Goal: Navigation & Orientation: Find specific page/section

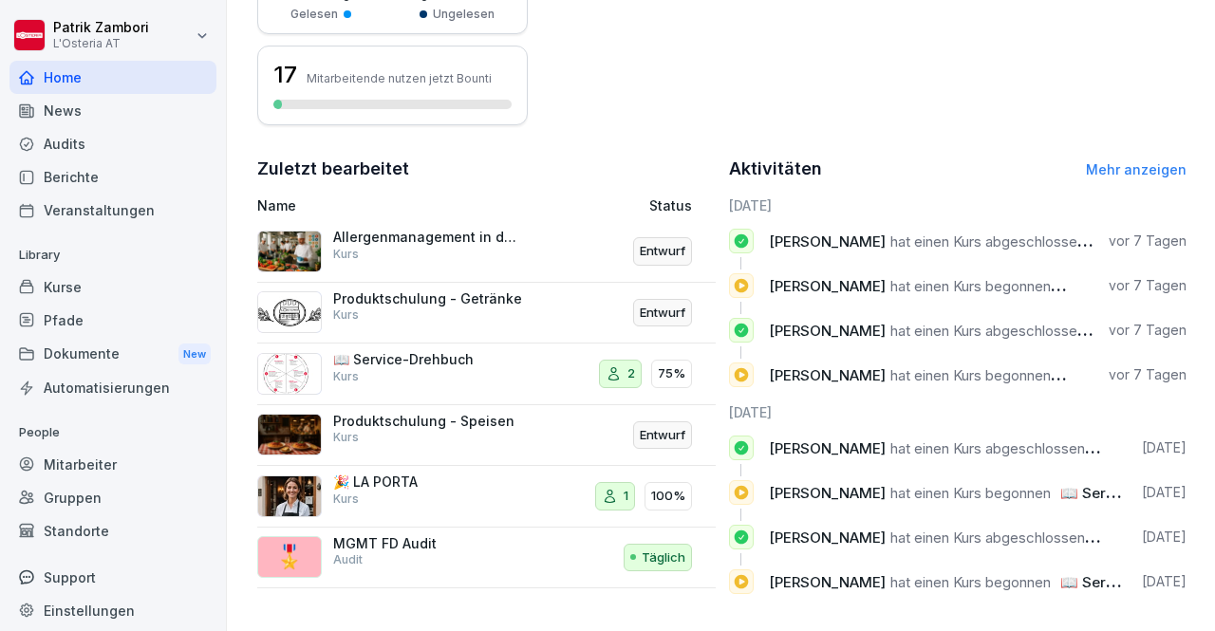
scroll to position [536, 0]
click at [416, 476] on p "🎉 LA PORTA" at bounding box center [428, 482] width 190 height 17
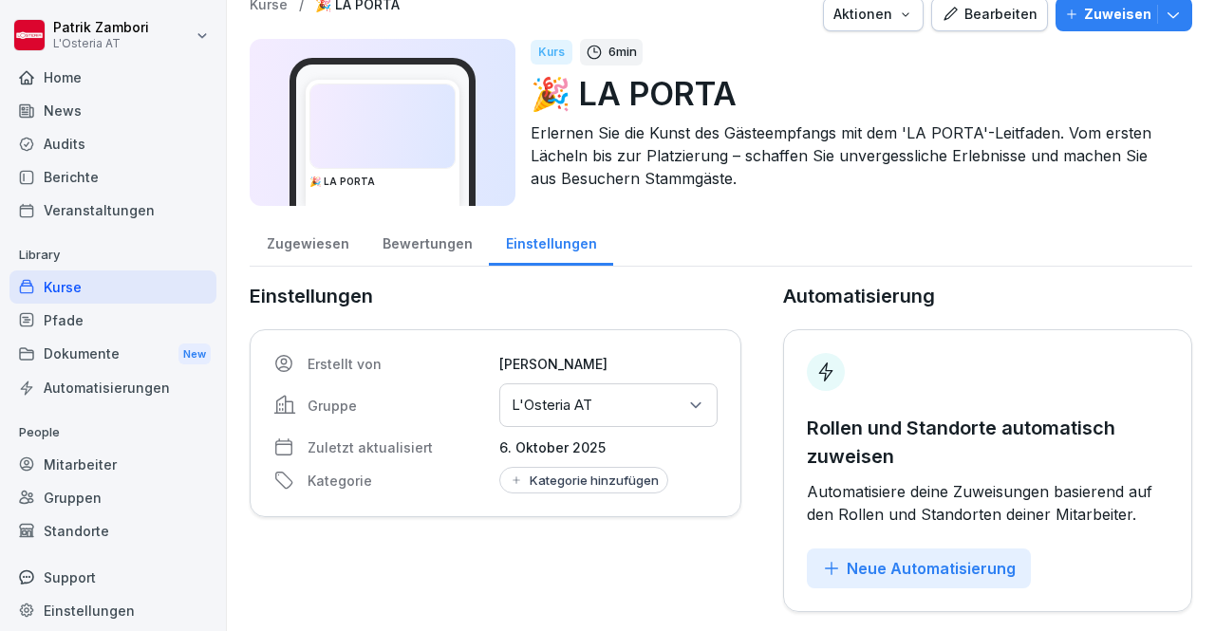
scroll to position [34, 0]
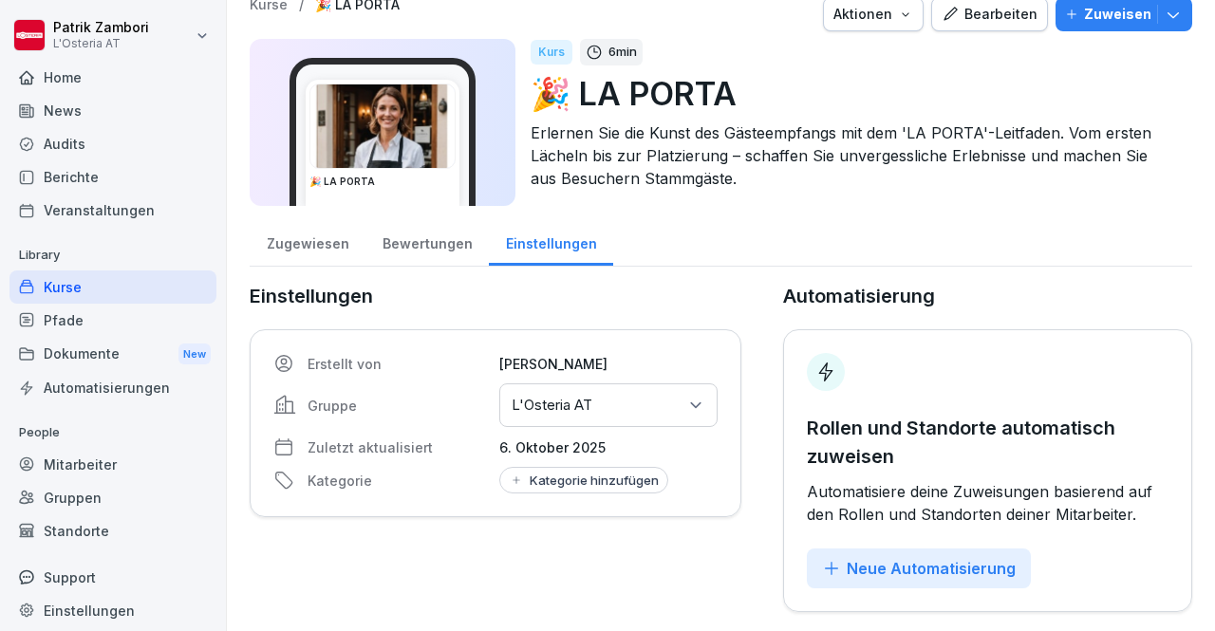
click at [425, 227] on div "Bewertungen" at bounding box center [426, 241] width 123 height 48
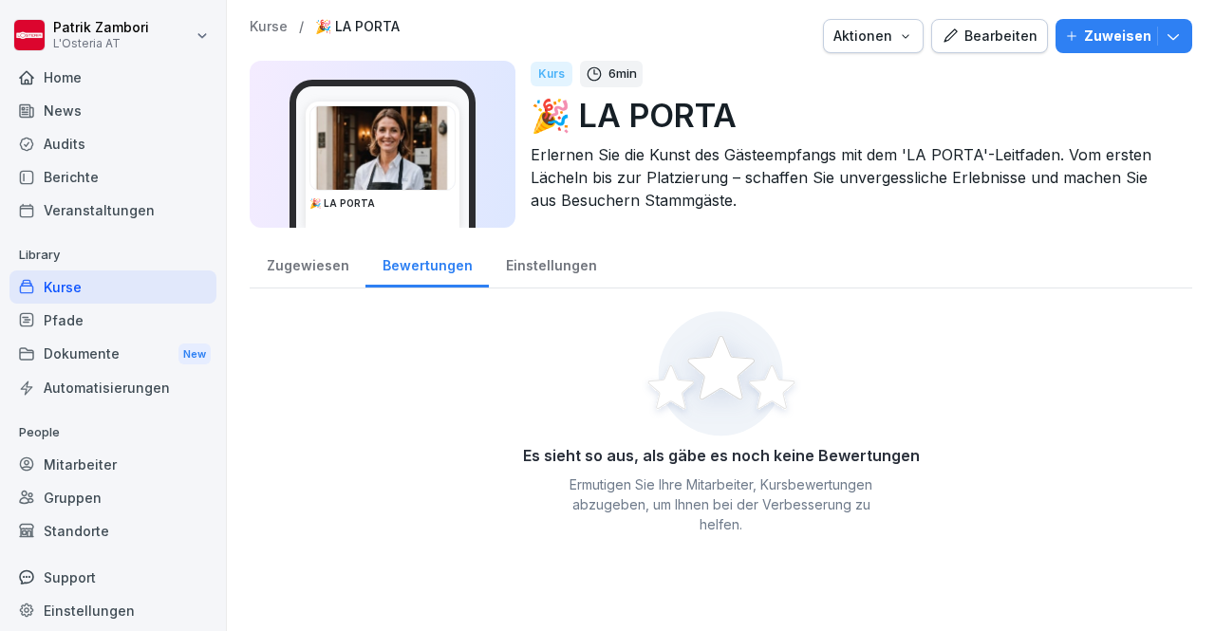
click at [378, 185] on img at bounding box center [382, 148] width 144 height 84
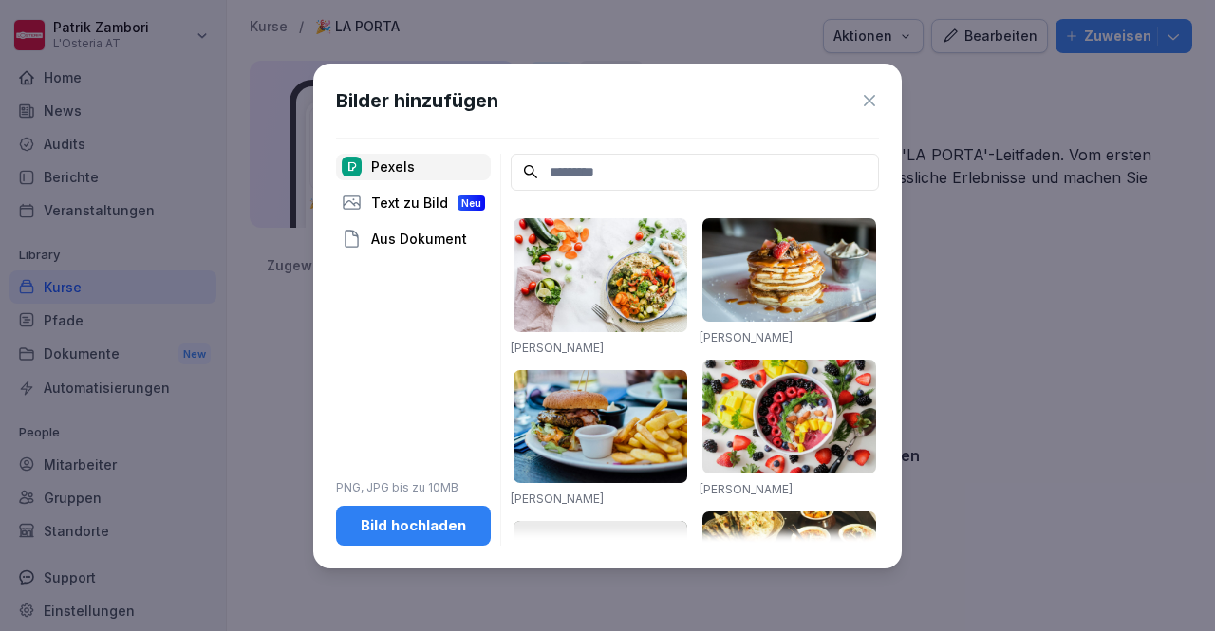
click at [876, 93] on icon at bounding box center [869, 100] width 19 height 19
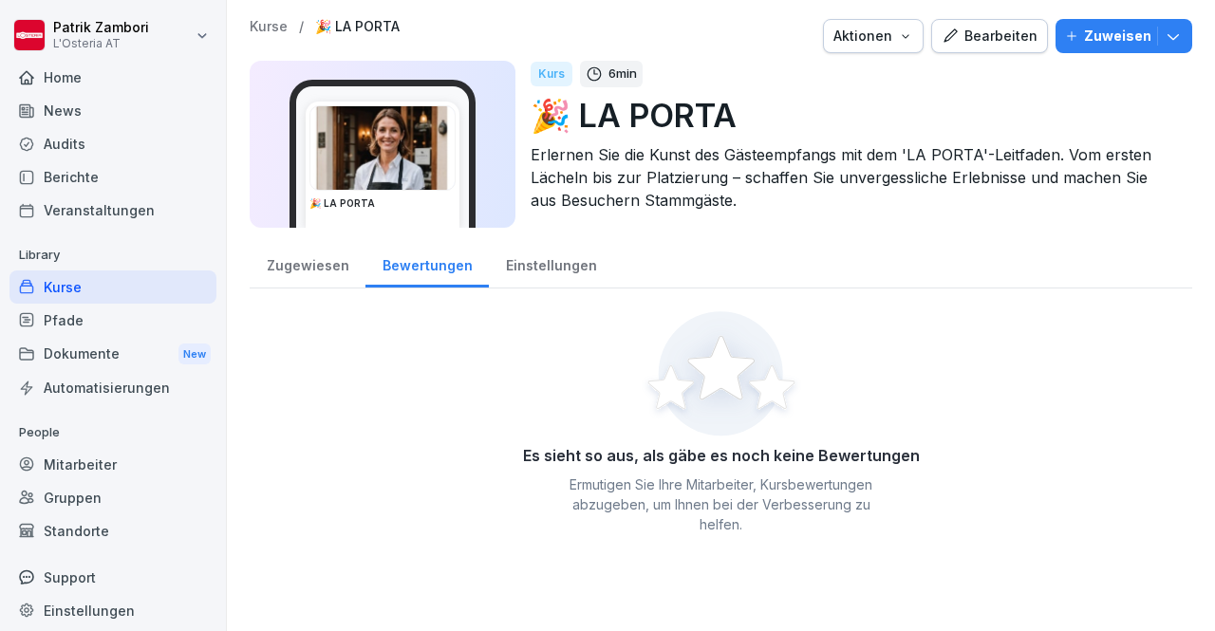
click at [954, 35] on div "Bearbeiten" at bounding box center [989, 36] width 96 height 21
click at [550, 261] on div "Einstellungen" at bounding box center [551, 263] width 124 height 48
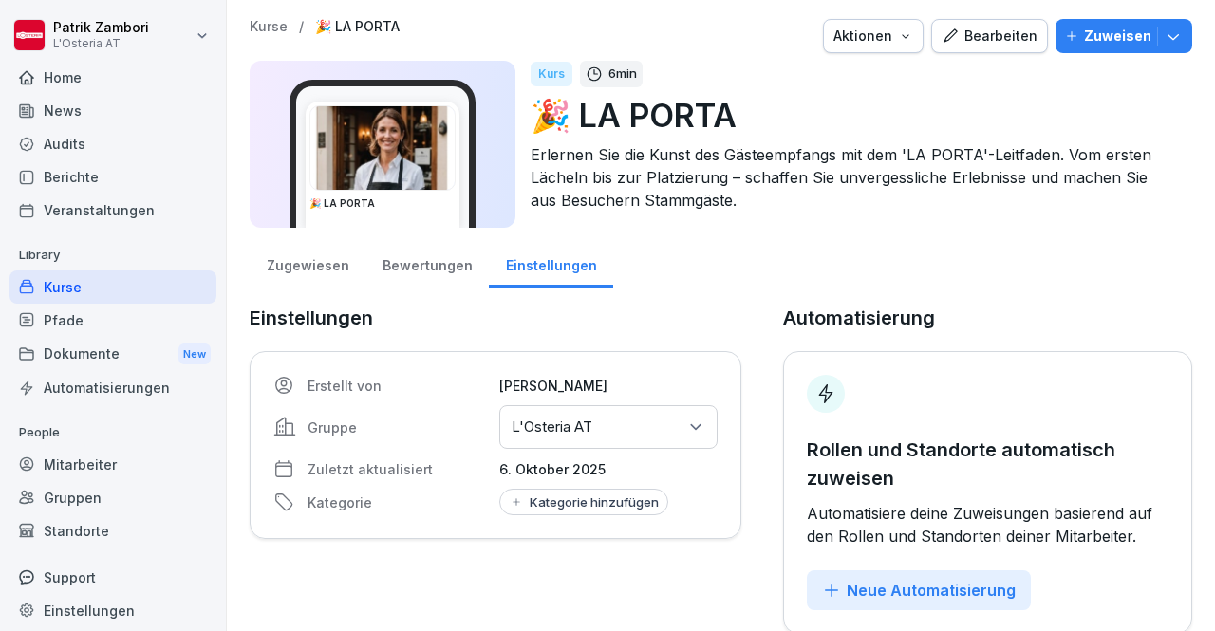
click at [316, 266] on div "Zugewiesen" at bounding box center [308, 263] width 116 height 48
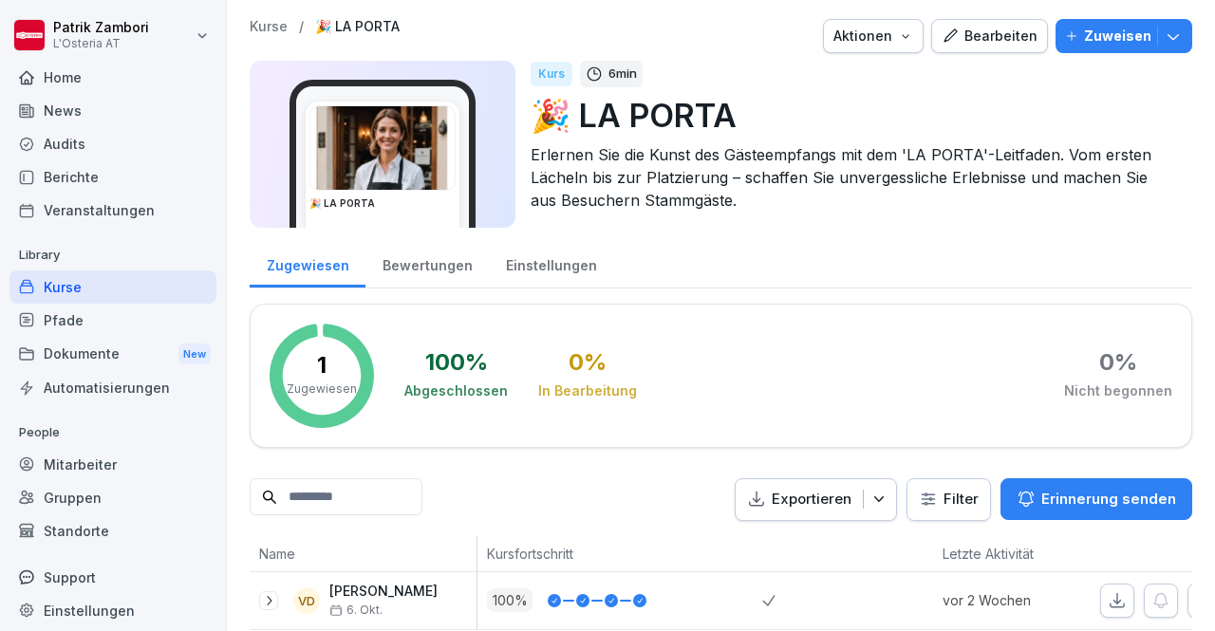
click at [976, 39] on div "Bearbeiten" at bounding box center [989, 36] width 96 height 21
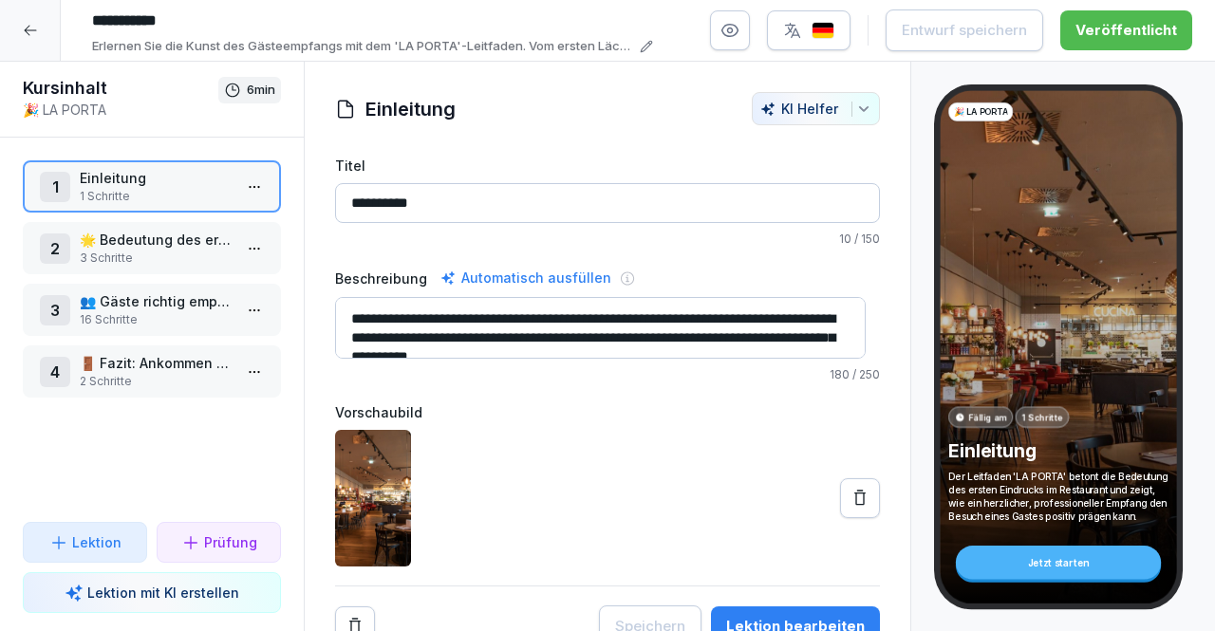
click at [1052, 568] on div "Jetzt starten" at bounding box center [1058, 563] width 205 height 34
click at [178, 248] on p "🌟 Bedeutung des ersten Eindrucks" at bounding box center [156, 240] width 152 height 20
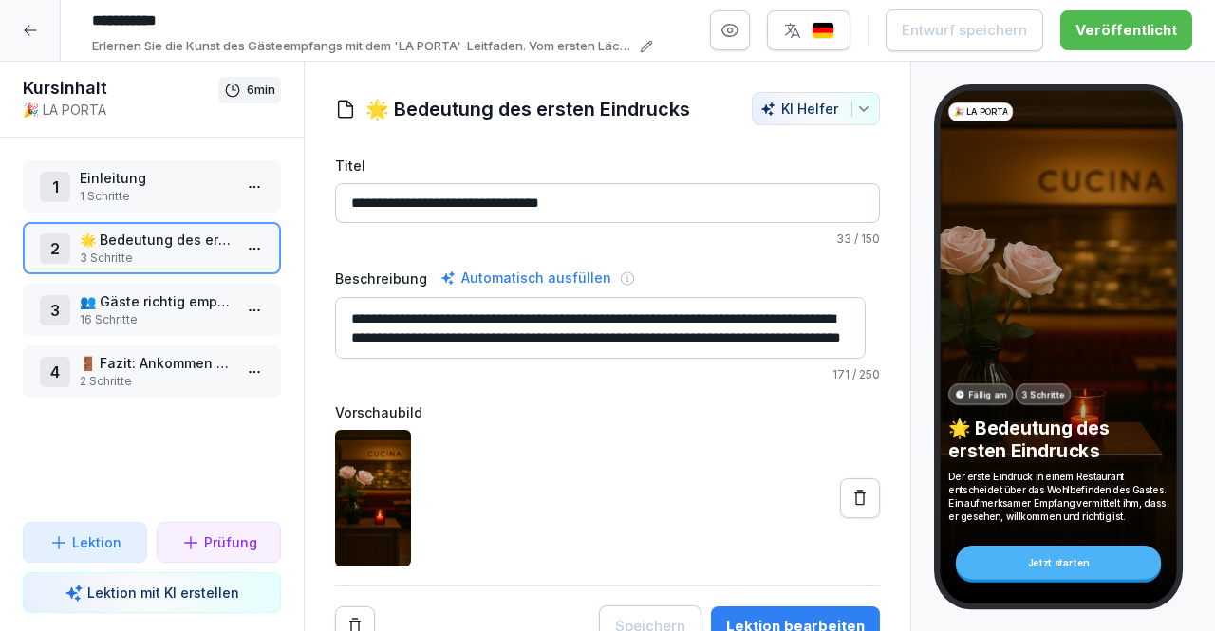
click at [160, 306] on p "👥 Gäste richtig empfangen und platzieren" at bounding box center [156, 301] width 152 height 20
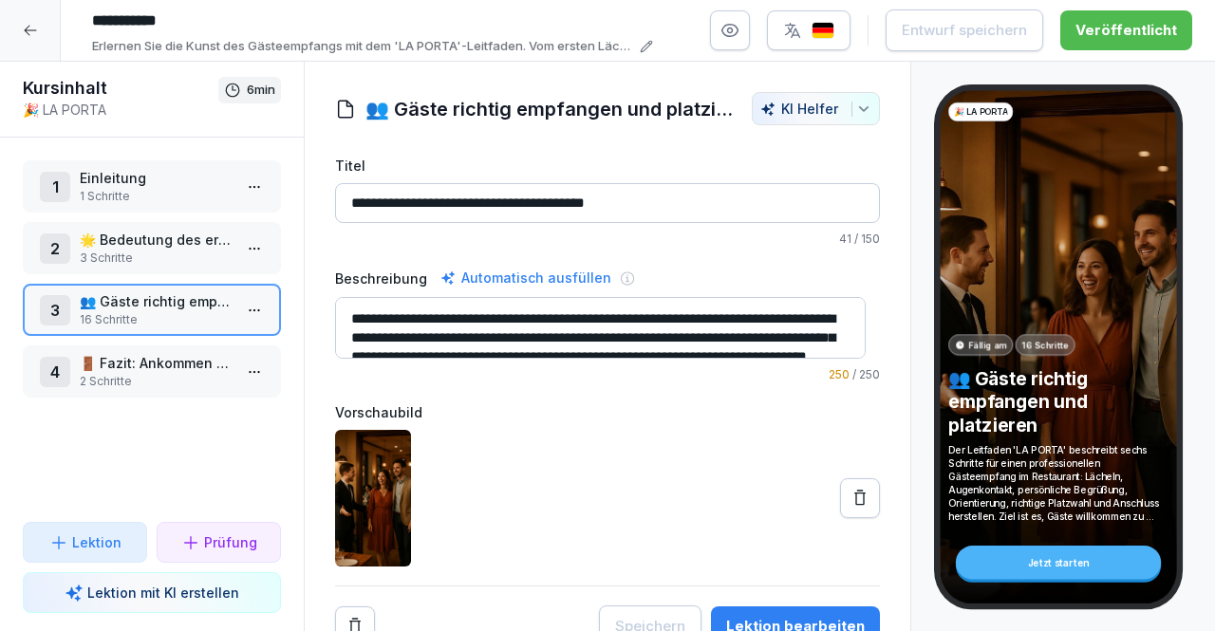
click at [161, 375] on p "2 Schritte" at bounding box center [156, 381] width 152 height 17
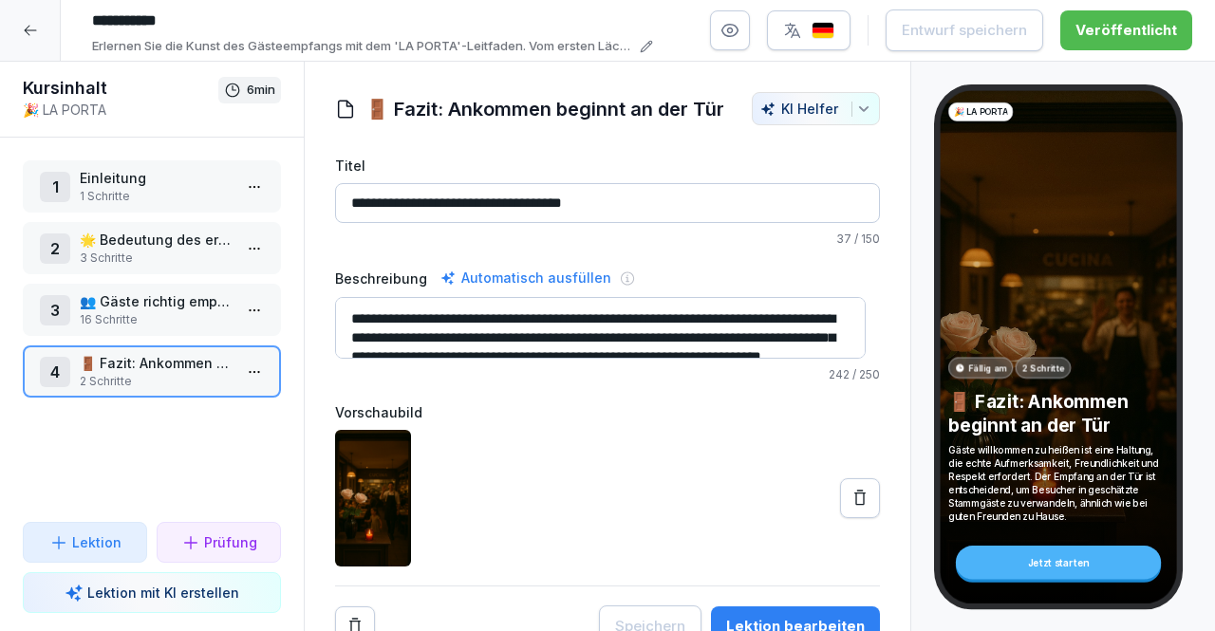
scroll to position [28, 0]
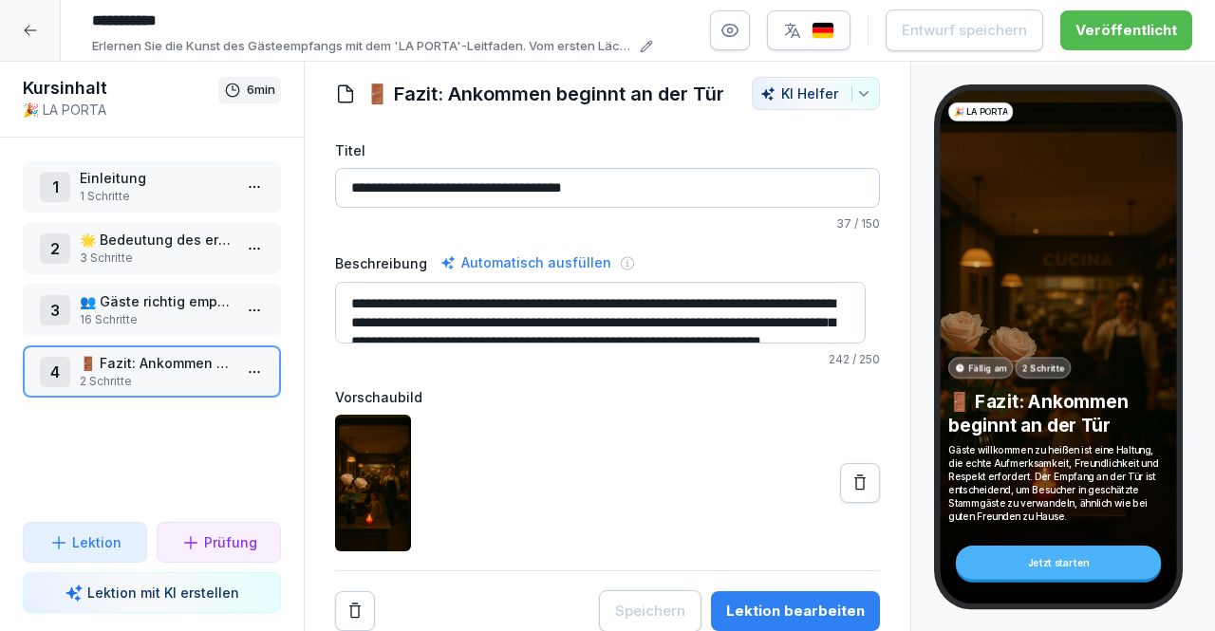
click at [1031, 570] on div "Jetzt starten" at bounding box center [1058, 563] width 205 height 34
click at [23, 28] on icon at bounding box center [30, 30] width 15 height 15
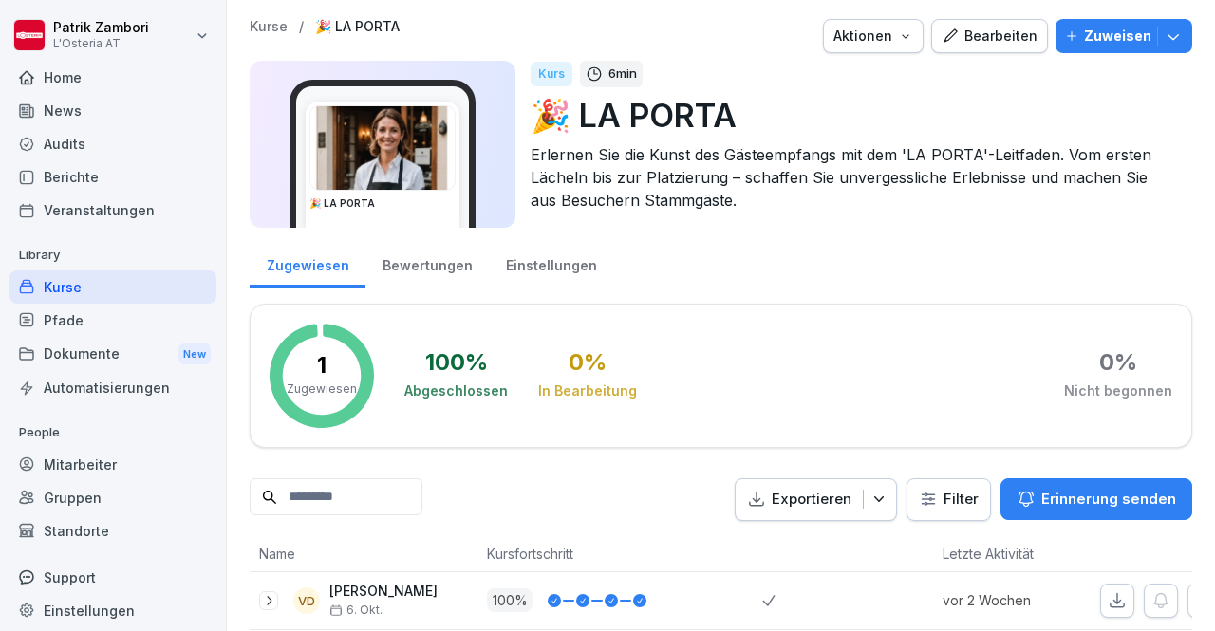
click at [108, 349] on div "Dokumente New" at bounding box center [112, 354] width 207 height 35
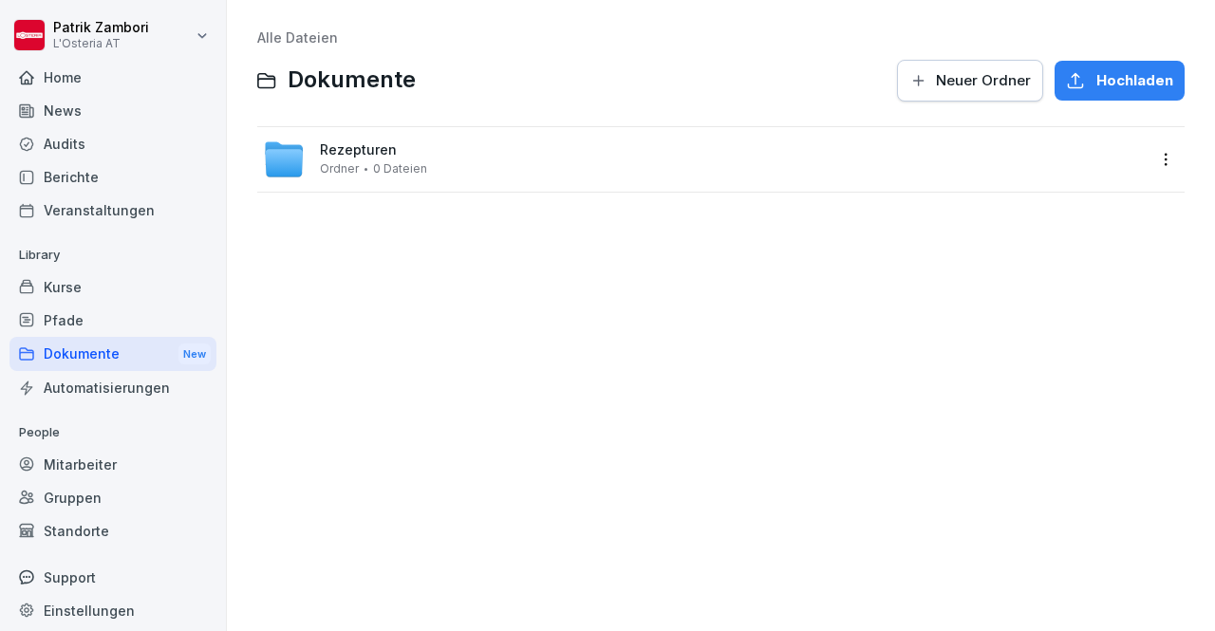
click at [469, 145] on div "Rezepturen Ordner 0 Dateien" at bounding box center [704, 160] width 882 height 42
click at [473, 163] on div "Getränke Ordner 0 Dateien" at bounding box center [704, 160] width 882 height 42
click at [473, 163] on div "Birre Ordner 10 Dateien" at bounding box center [704, 160] width 882 height 42
click at [385, 226] on div "Speisen Ordner 0 Dateien" at bounding box center [373, 224] width 107 height 33
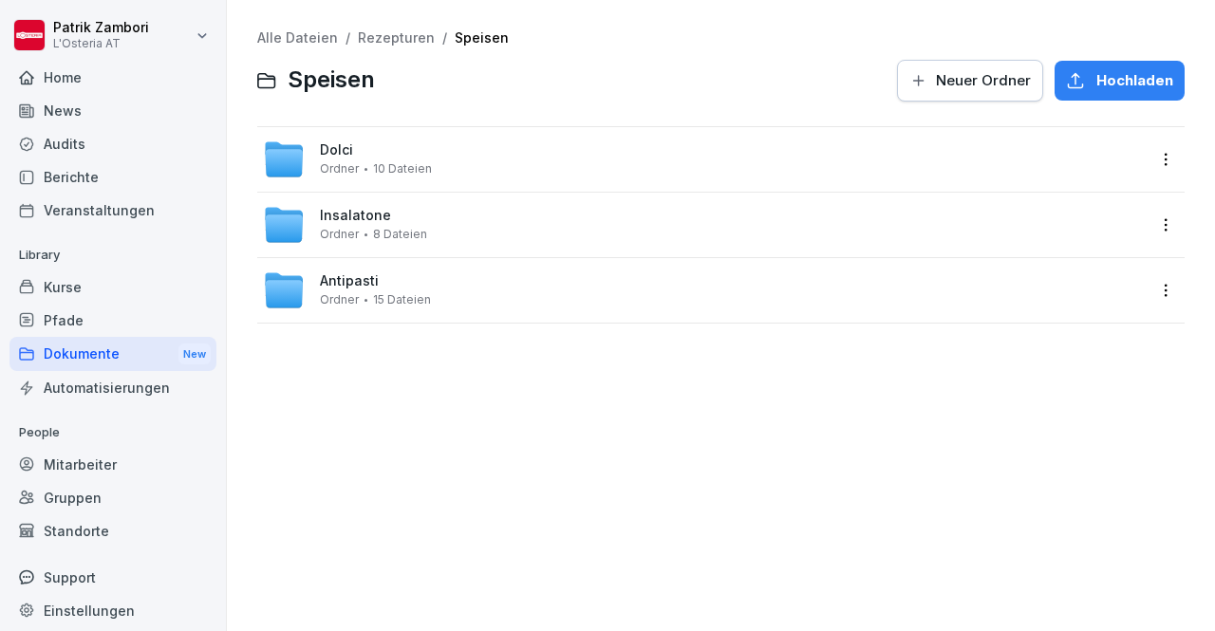
click at [402, 211] on div "Insalatone Ordner 8 Dateien" at bounding box center [373, 224] width 107 height 33
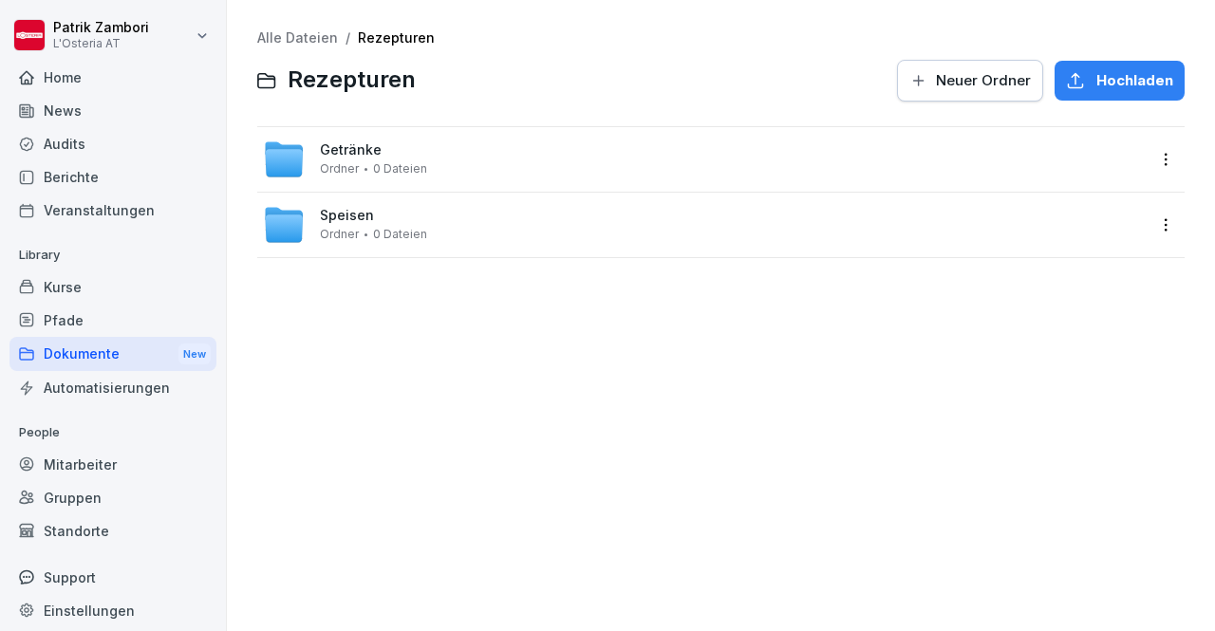
click at [398, 154] on div "Getränke Ordner 0 Dateien" at bounding box center [373, 158] width 107 height 33
